Goal: Task Accomplishment & Management: Manage account settings

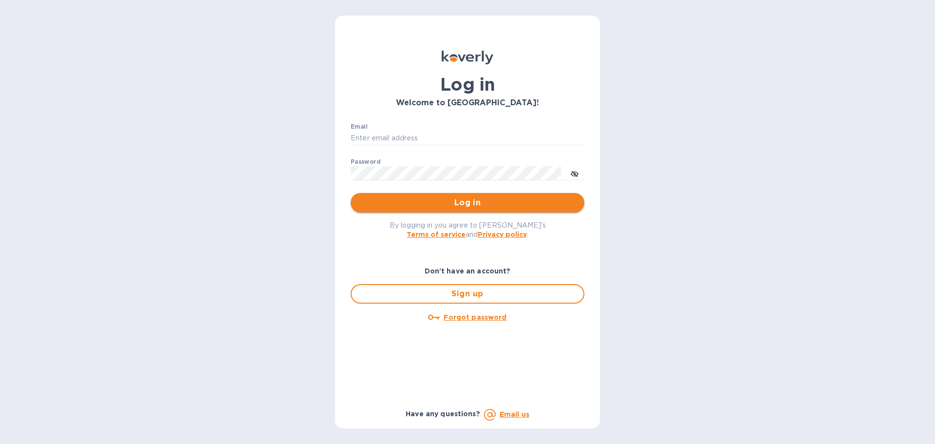
type input "[EMAIL_ADDRESS][DOMAIN_NAME]"
click at [471, 206] on span "Log in" at bounding box center [467, 203] width 218 height 12
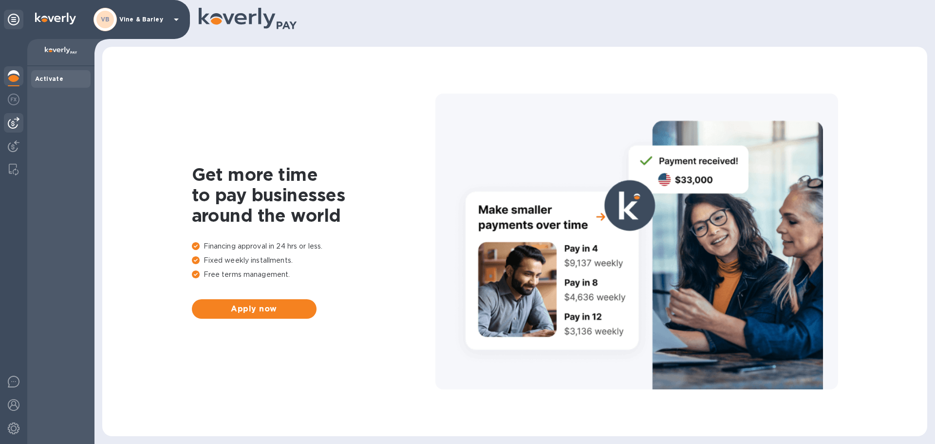
click at [14, 117] on img at bounding box center [14, 123] width 12 height 12
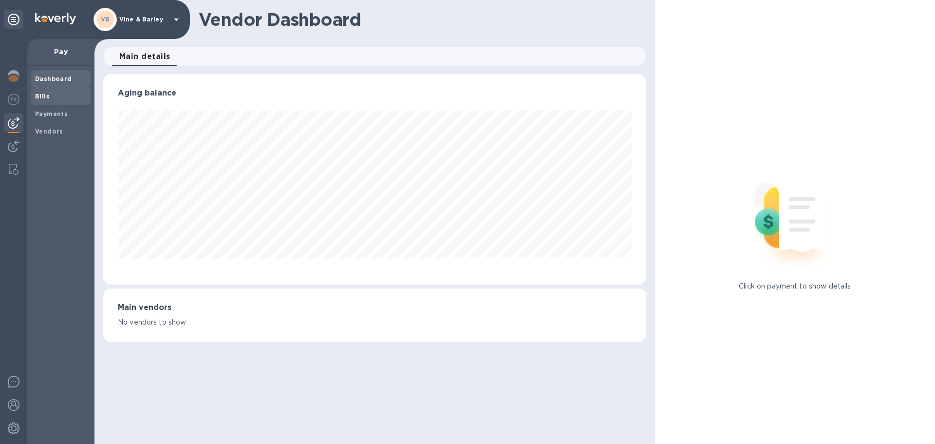
scroll to position [210, 543]
click at [44, 97] on b "Bills" at bounding box center [42, 96] width 15 height 7
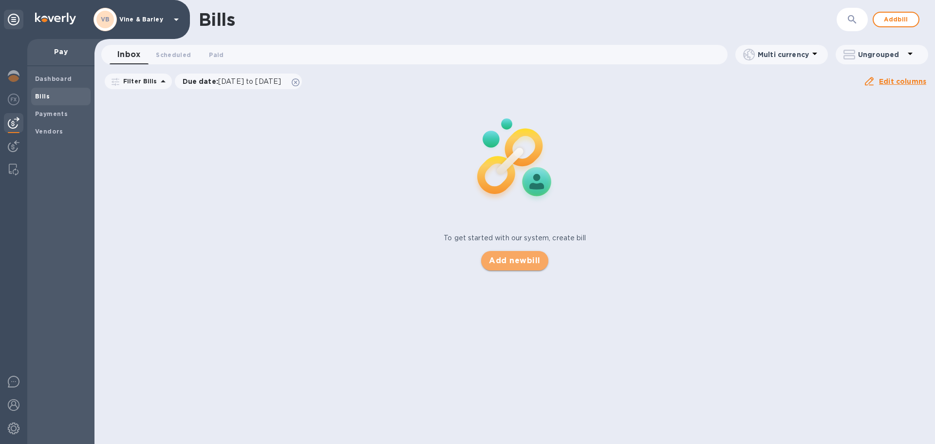
click at [519, 263] on span "Add new bill" at bounding box center [514, 261] width 51 height 12
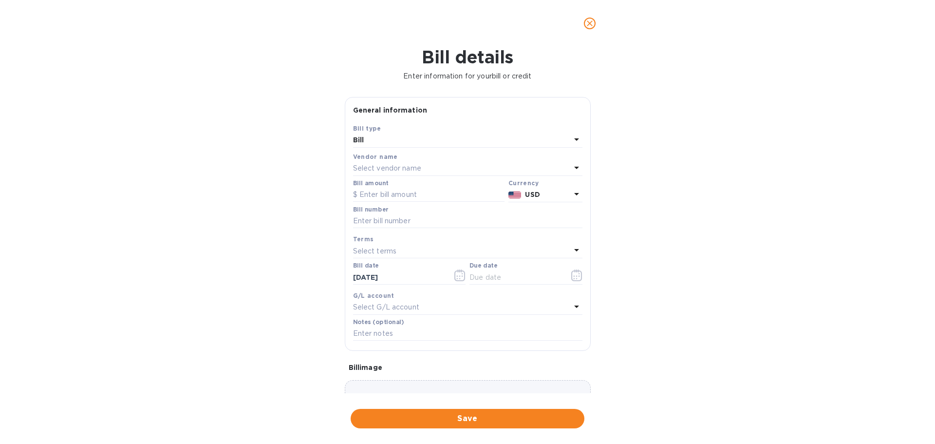
click at [398, 170] on p "Select vendor name" at bounding box center [387, 168] width 68 height 10
click at [396, 220] on p "[PERSON_NAME] & Sons" at bounding box center [464, 224] width 206 height 10
click at [397, 201] on input "text" at bounding box center [428, 195] width 151 height 15
click at [469, 197] on input "text" at bounding box center [428, 195] width 151 height 15
type input "2,323.88"
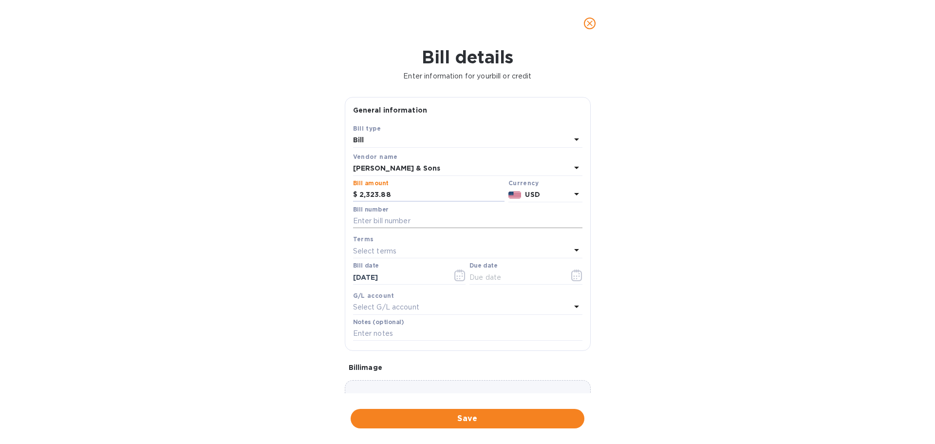
click at [398, 221] on input "text" at bounding box center [467, 221] width 229 height 15
type input "214213"
click at [407, 247] on div "Select terms" at bounding box center [462, 251] width 218 height 14
click at [363, 379] on p "7 DAYS" at bounding box center [464, 379] width 206 height 10
type input "[DATE]"
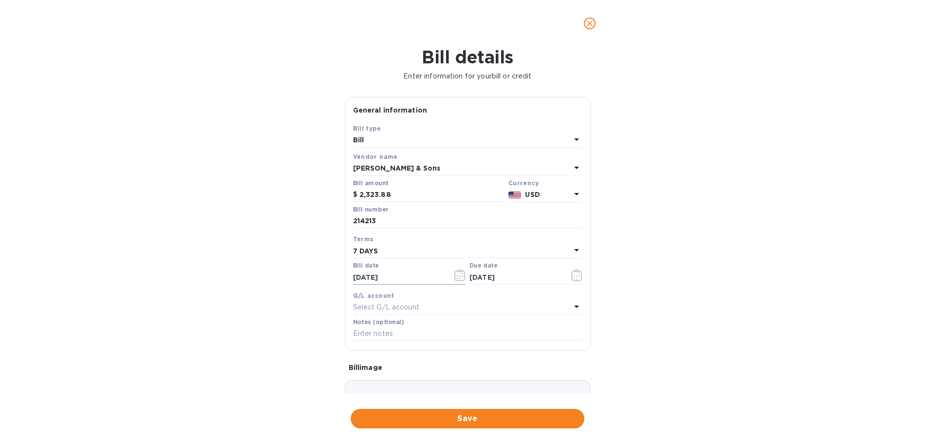
click at [454, 276] on icon "button" at bounding box center [459, 275] width 11 height 12
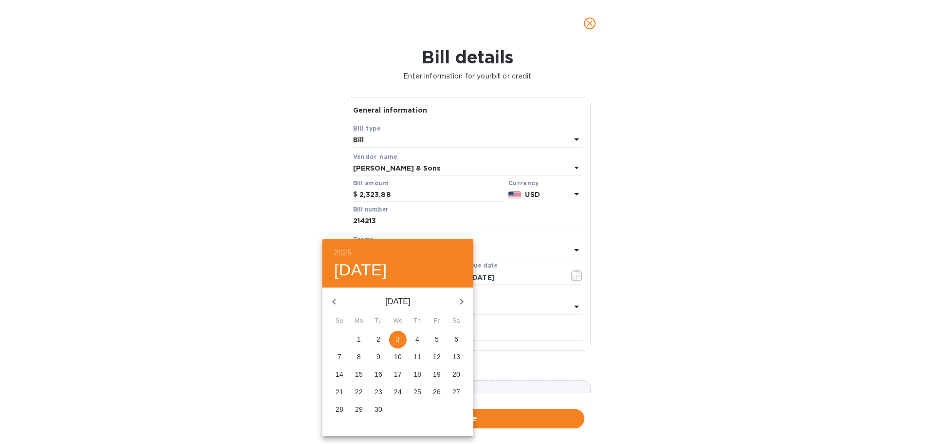
click at [338, 302] on icon "button" at bounding box center [334, 302] width 12 height 12
click at [440, 410] on p "29" at bounding box center [437, 409] width 8 height 10
type input "[DATE]"
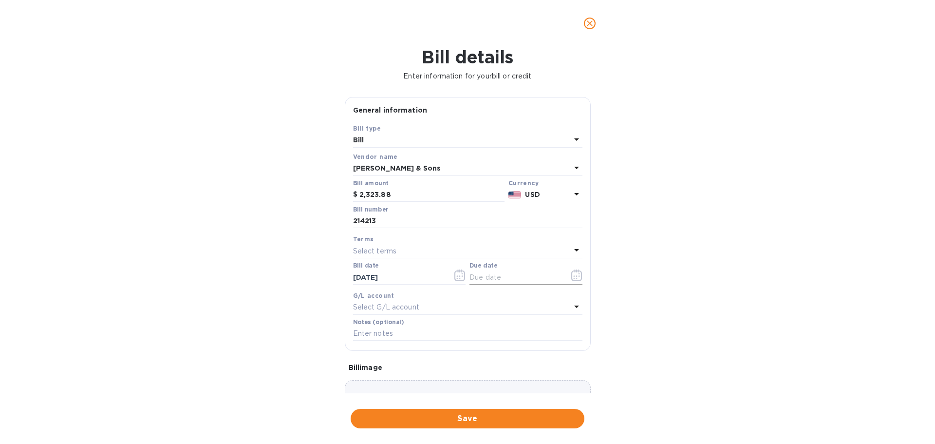
click at [574, 275] on icon "button" at bounding box center [576, 275] width 11 height 12
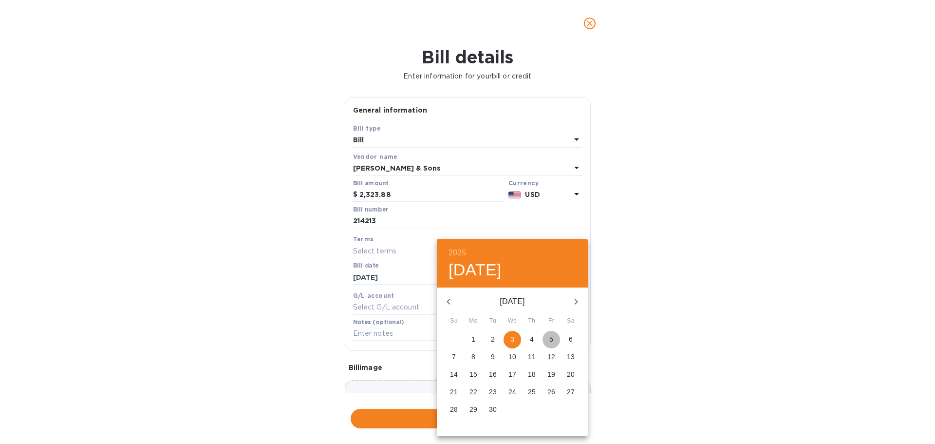
click at [552, 337] on p "5" at bounding box center [551, 339] width 4 height 10
type input "[DATE]"
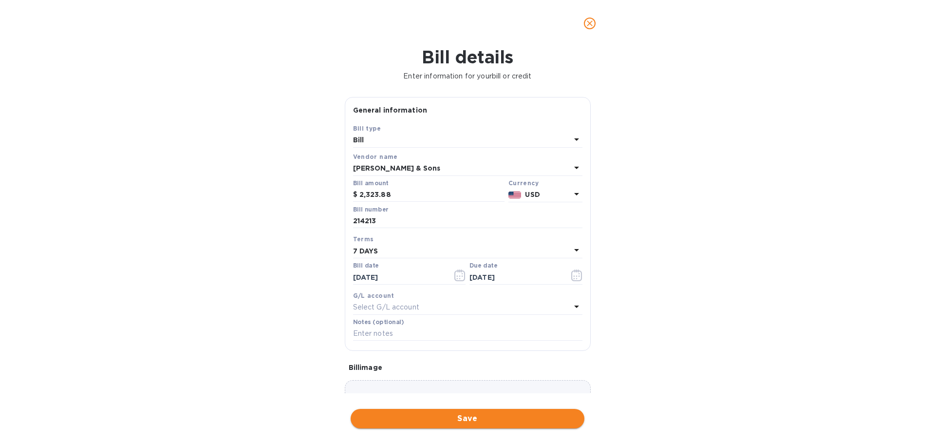
click at [475, 422] on span "Save" at bounding box center [467, 419] width 218 height 12
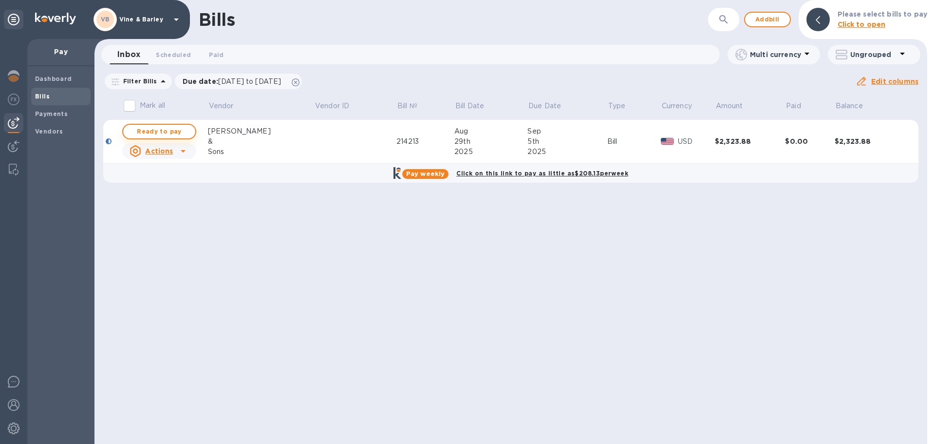
click at [187, 129] on span "Ready to pay" at bounding box center [159, 132] width 57 height 12
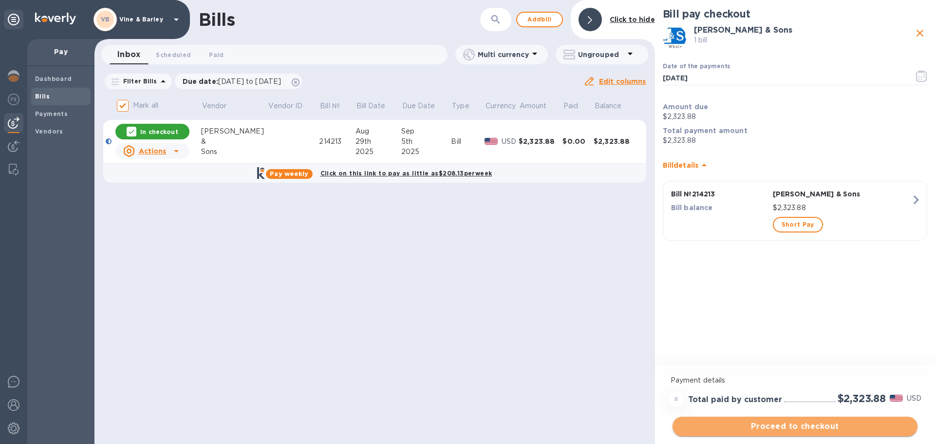
click at [810, 434] on button "Proceed to checkout" at bounding box center [795, 425] width 245 height 19
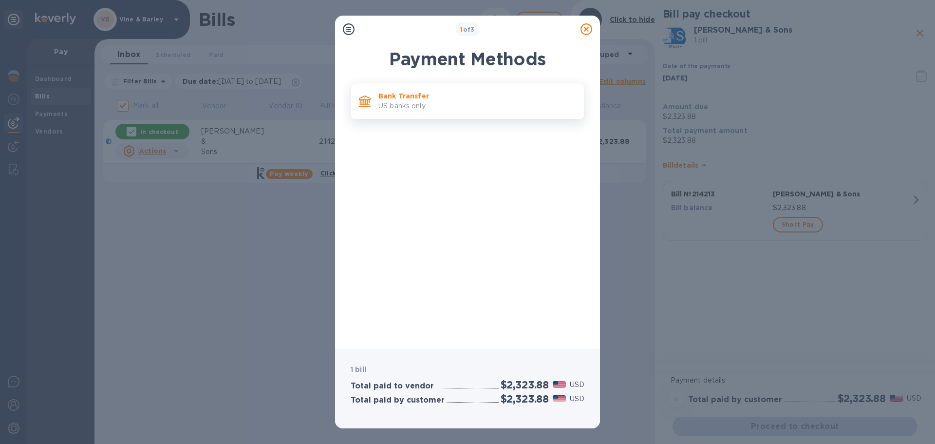
click at [454, 109] on p "US banks only." at bounding box center [477, 106] width 198 height 10
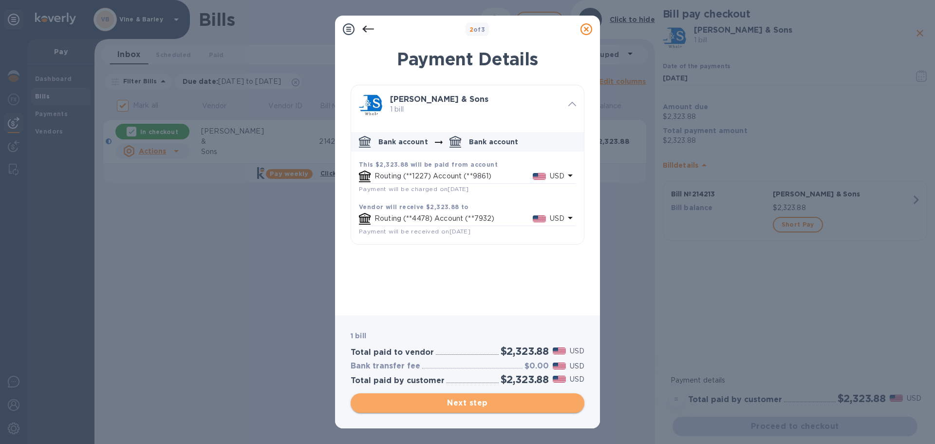
click at [478, 403] on span "Next step" at bounding box center [467, 403] width 218 height 12
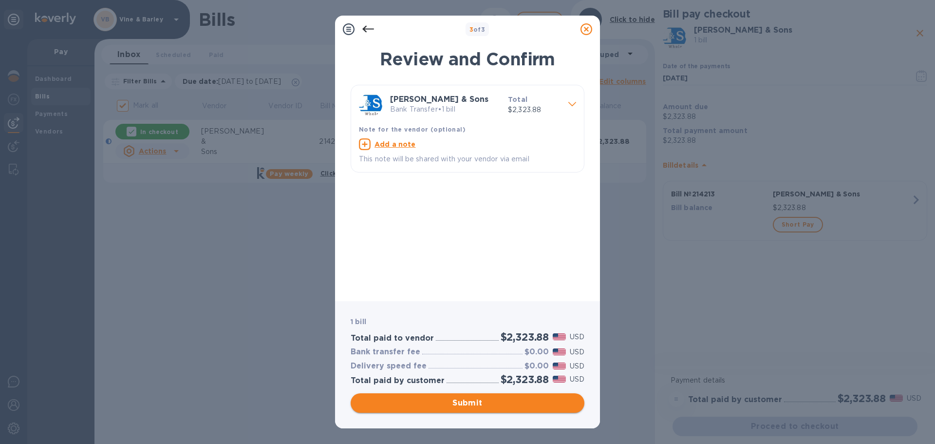
click at [458, 402] on span "Submit" at bounding box center [467, 403] width 218 height 12
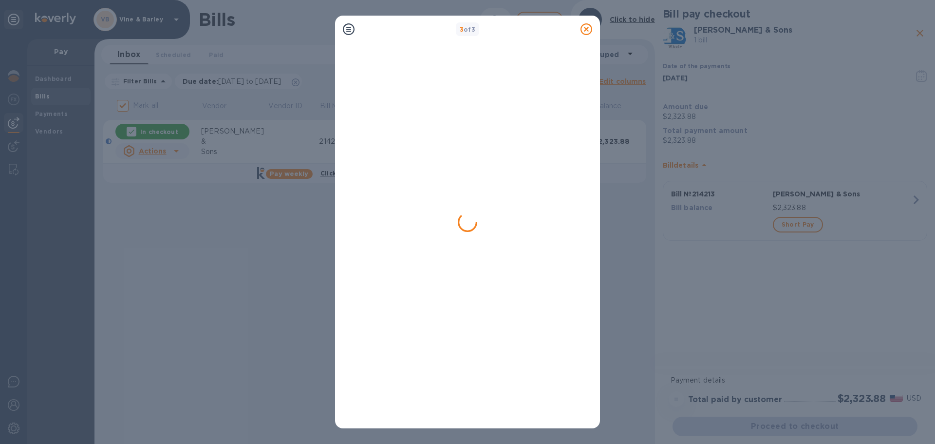
checkbox input "false"
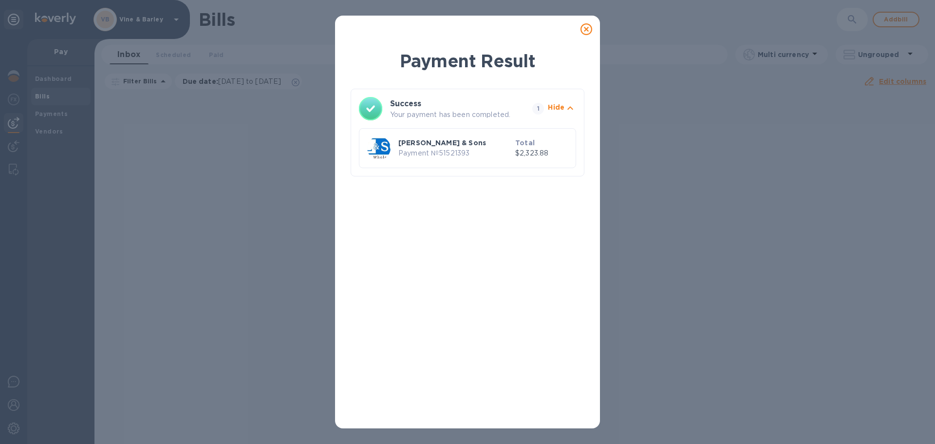
click at [585, 32] on icon at bounding box center [587, 29] width 12 height 12
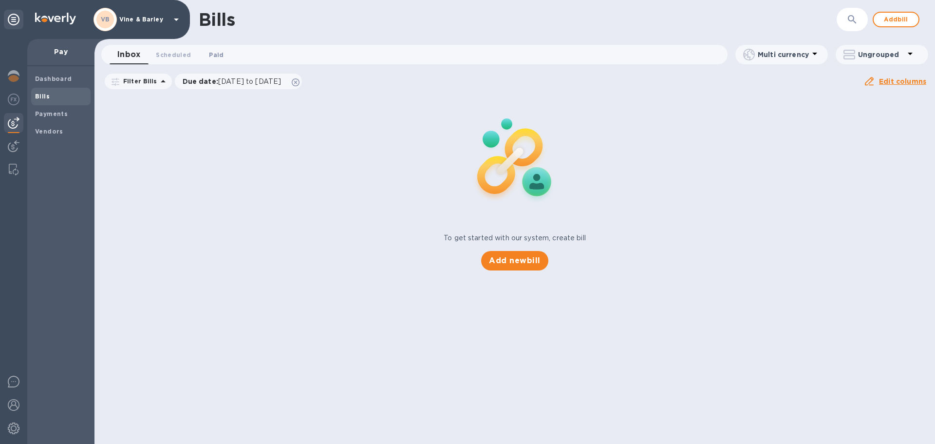
click at [221, 57] on span "Paid 0" at bounding box center [216, 55] width 15 height 10
